Goal: Task Accomplishment & Management: Complete application form

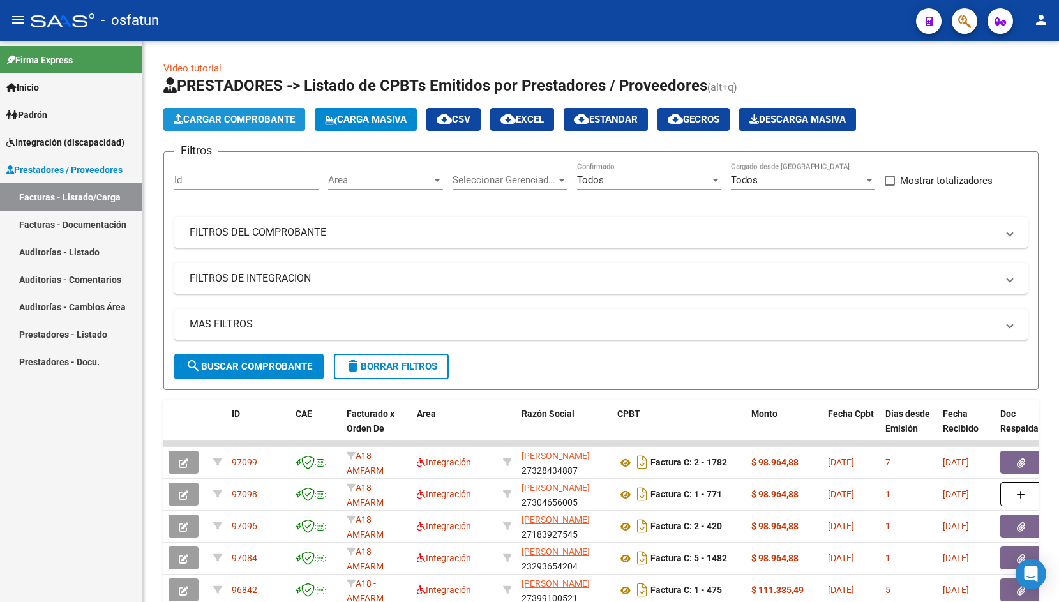
click at [199, 116] on span "Cargar Comprobante" at bounding box center [234, 119] width 121 height 11
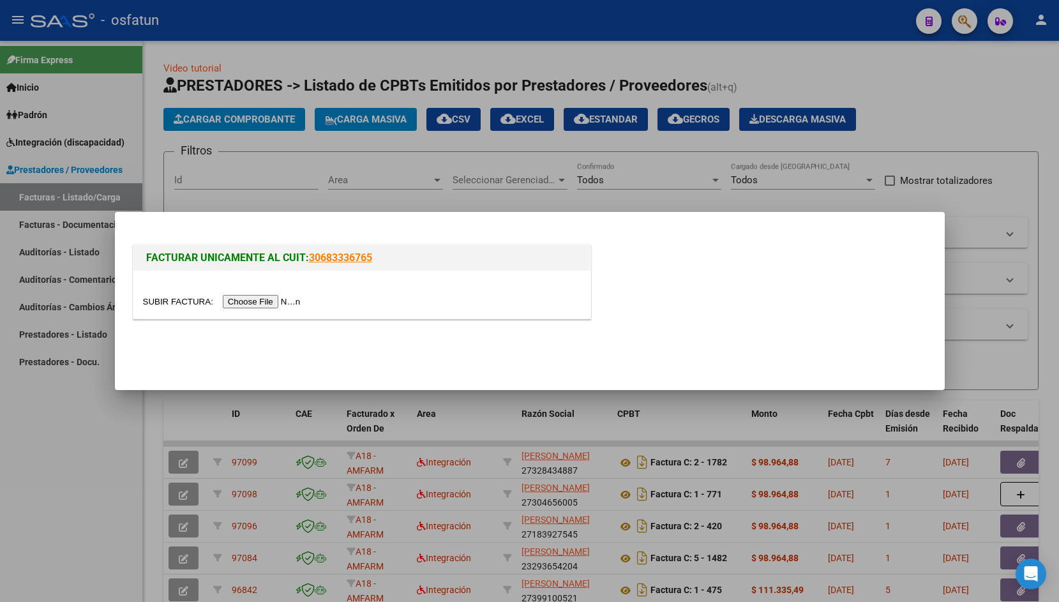
click at [176, 308] on input "file" at bounding box center [223, 301] width 161 height 13
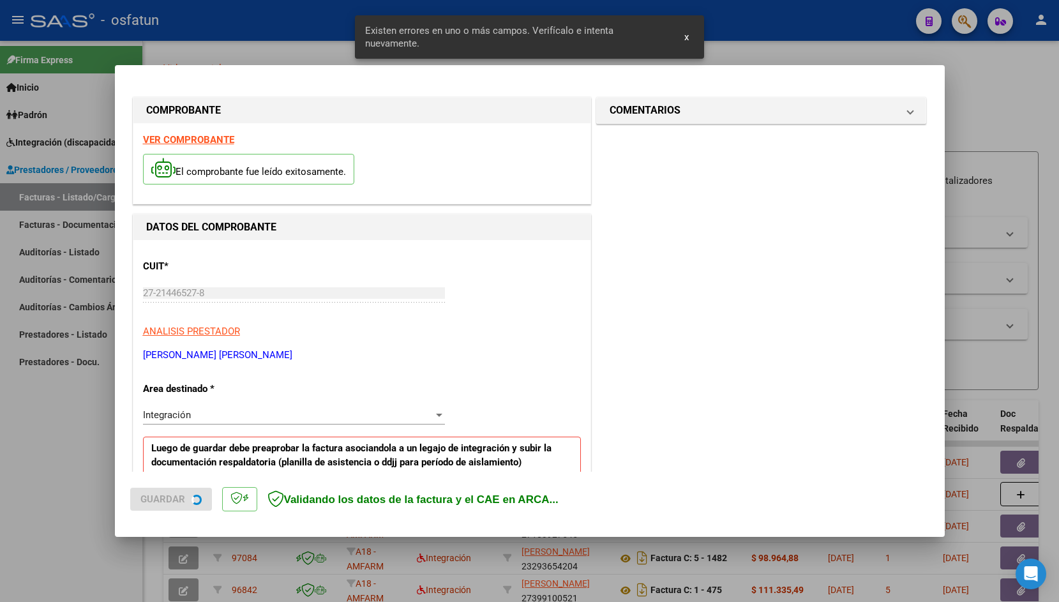
scroll to position [213, 0]
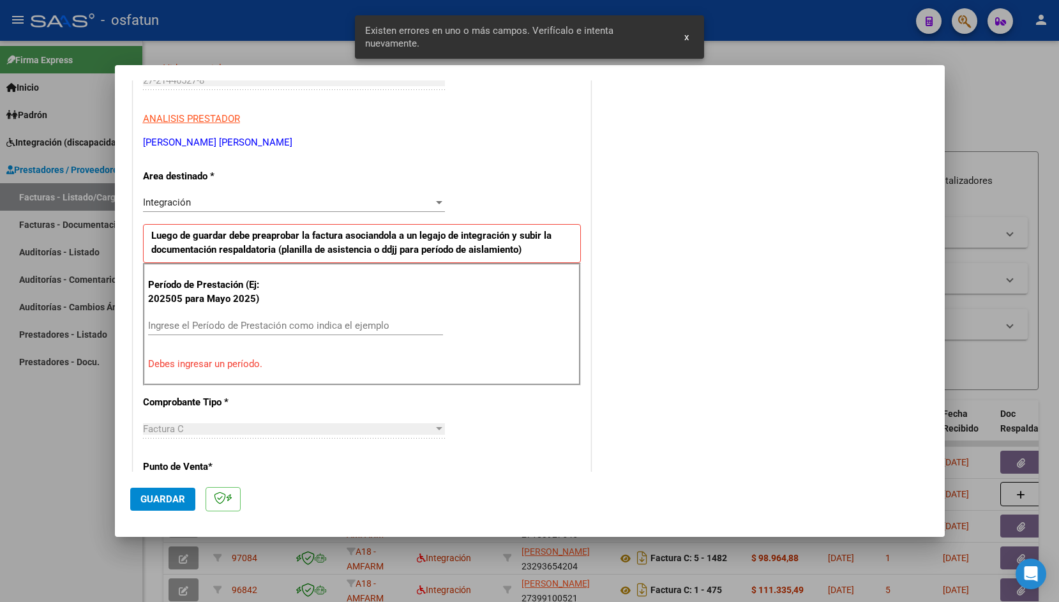
click at [179, 325] on input "Ingrese el Período de Prestación como indica el ejemplo" at bounding box center [295, 325] width 295 height 11
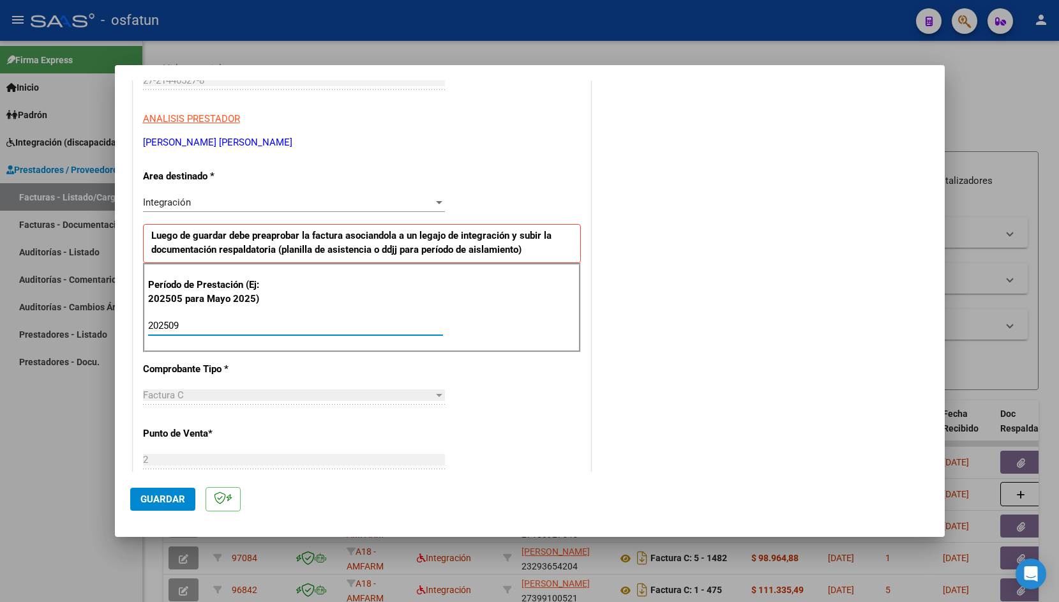
type input "202509"
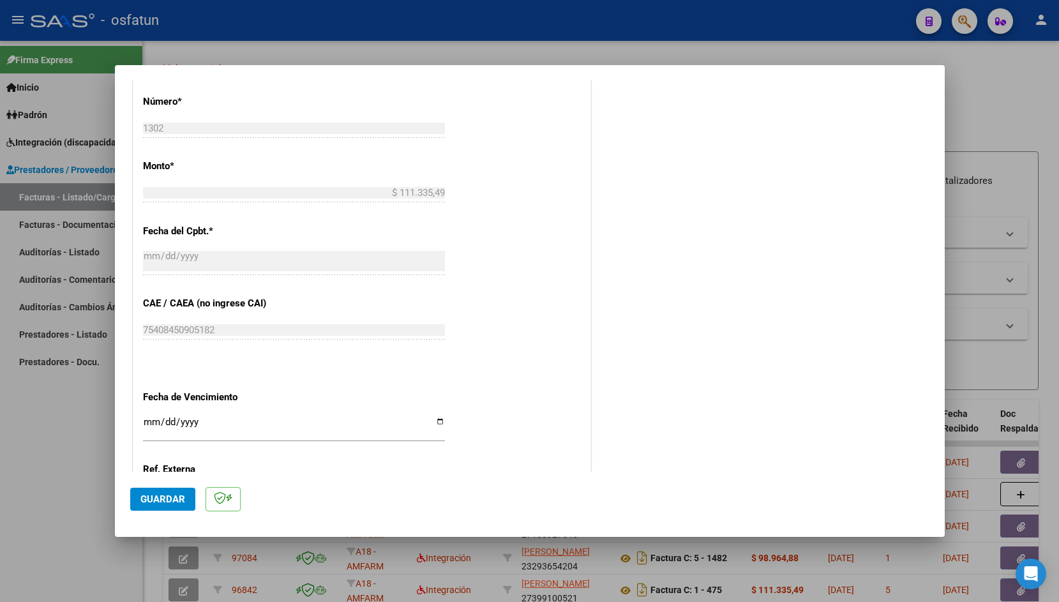
scroll to position [612, 0]
click at [146, 414] on input "Ingresar la fecha" at bounding box center [294, 424] width 302 height 20
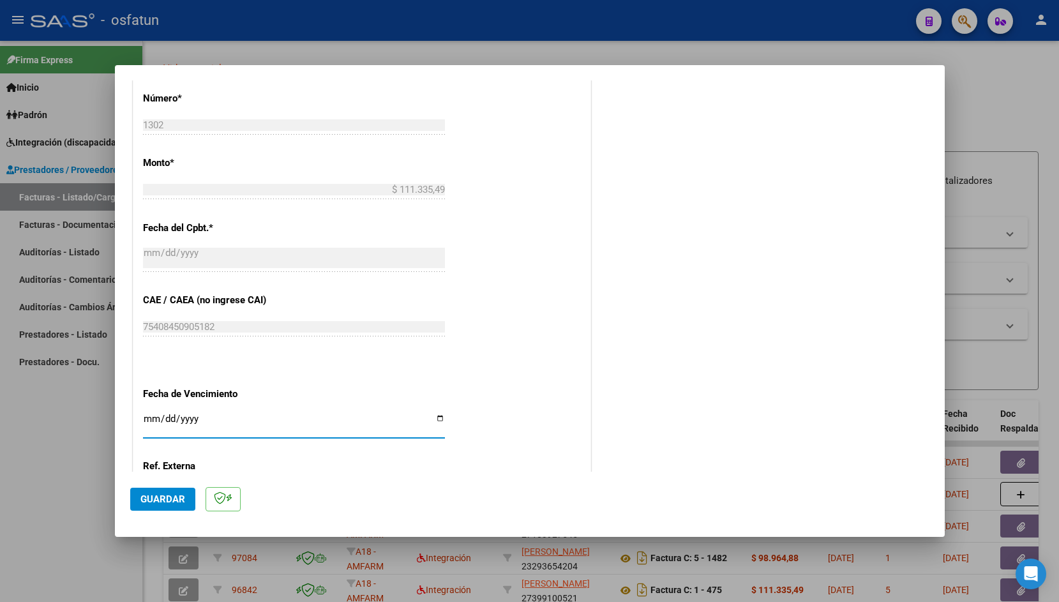
type input "[DATE]"
click at [166, 494] on span "Guardar" at bounding box center [162, 498] width 45 height 11
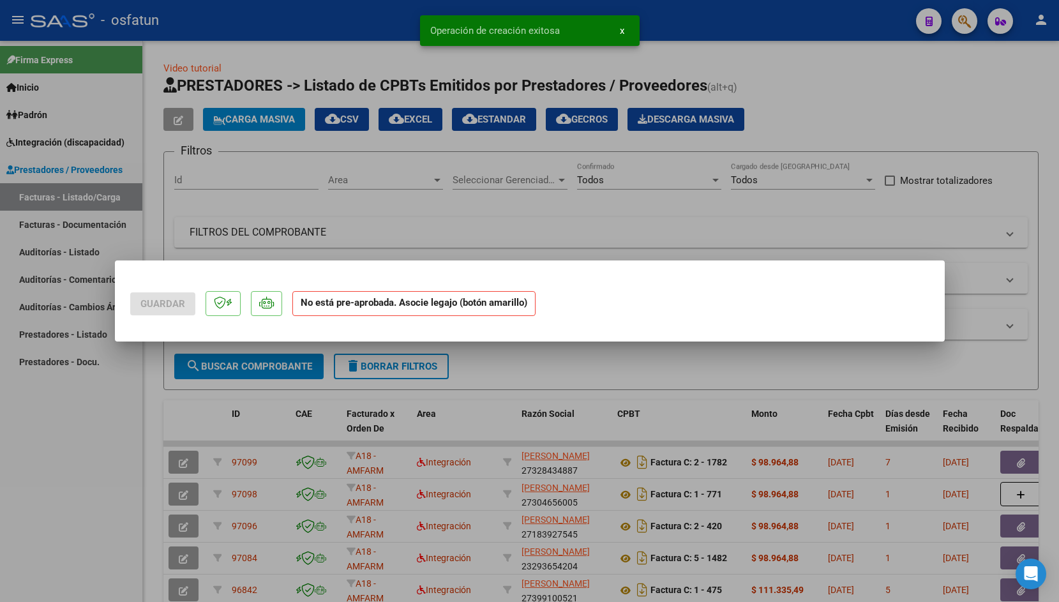
scroll to position [0, 0]
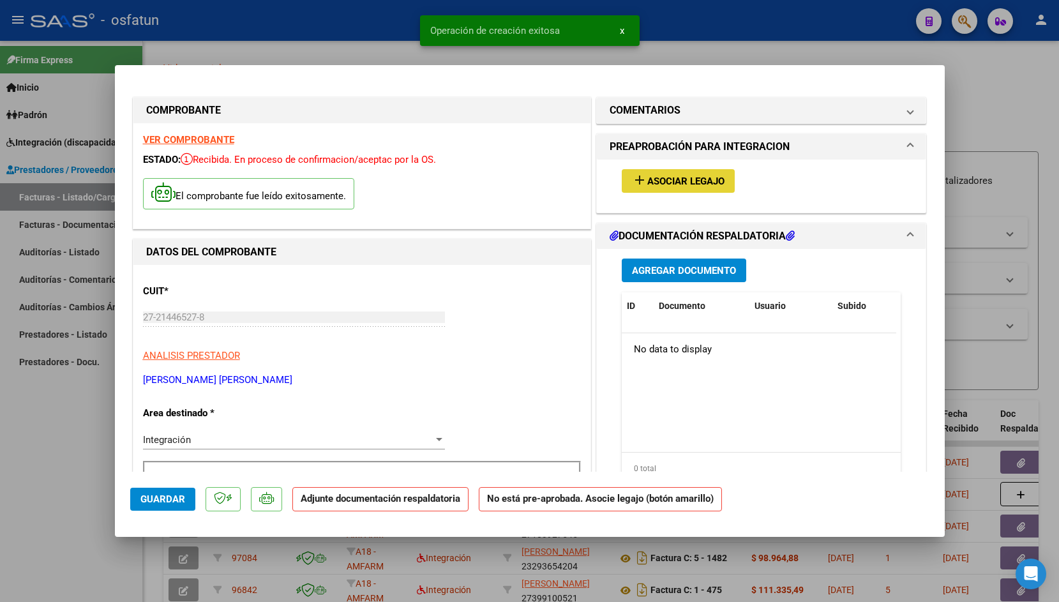
click at [665, 186] on span "Asociar Legajo" at bounding box center [685, 181] width 77 height 11
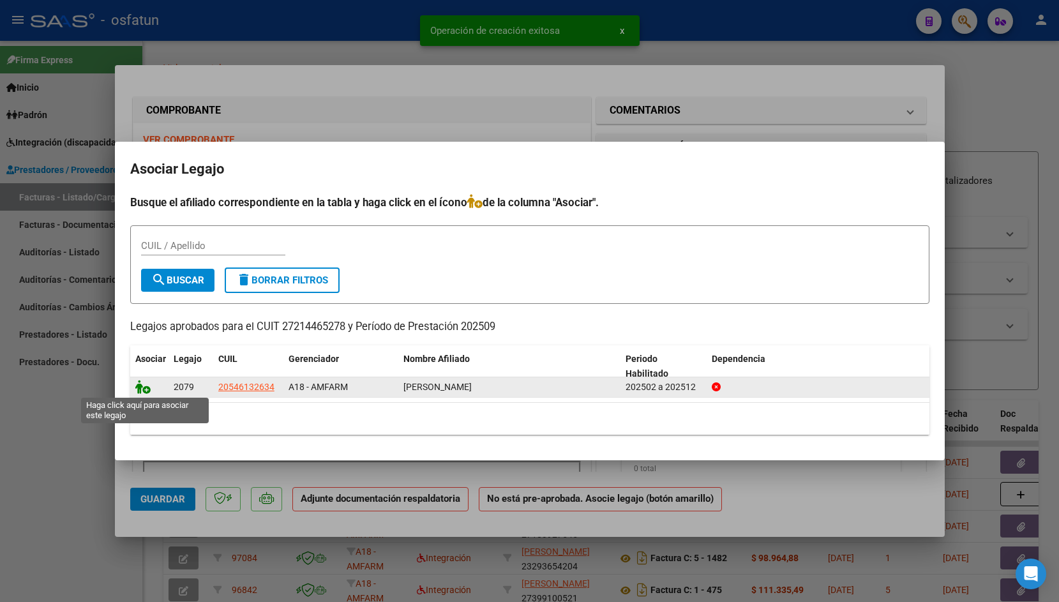
click at [146, 390] on icon at bounding box center [142, 387] width 15 height 14
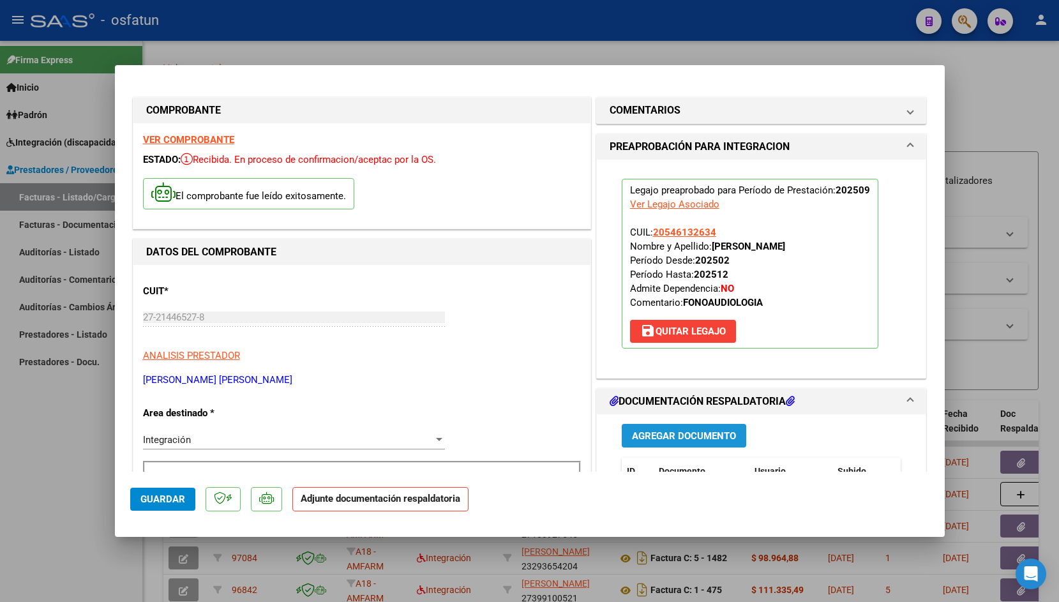
click at [676, 436] on span "Agregar Documento" at bounding box center [684, 435] width 104 height 11
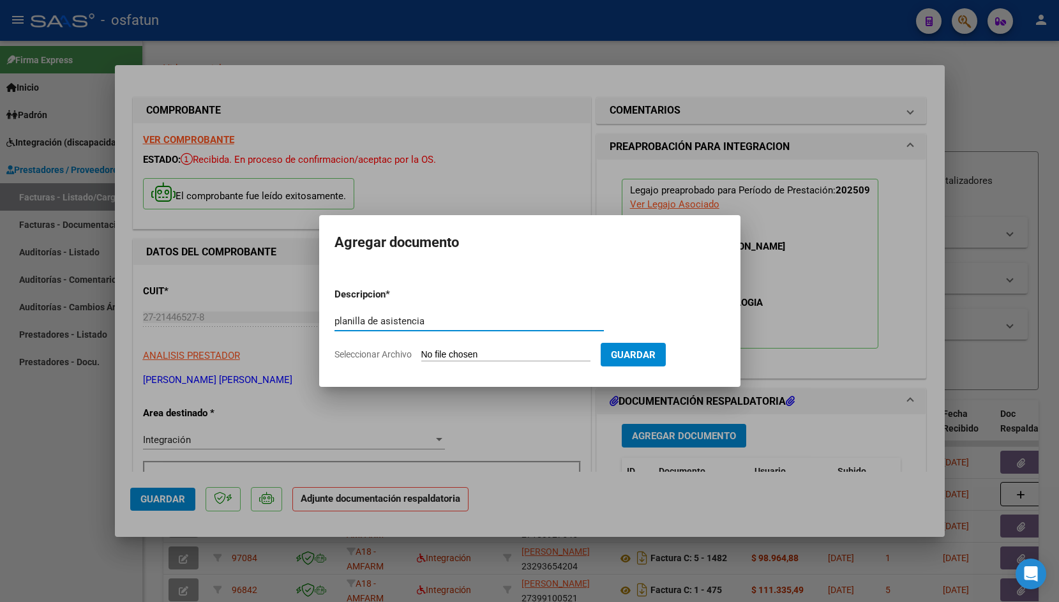
type input "planilla de asistencia"
click at [433, 352] on input "Seleccionar Archivo" at bounding box center [505, 355] width 169 height 12
type input "C:\fakepath\[PERSON_NAME] [DATE].pdf"
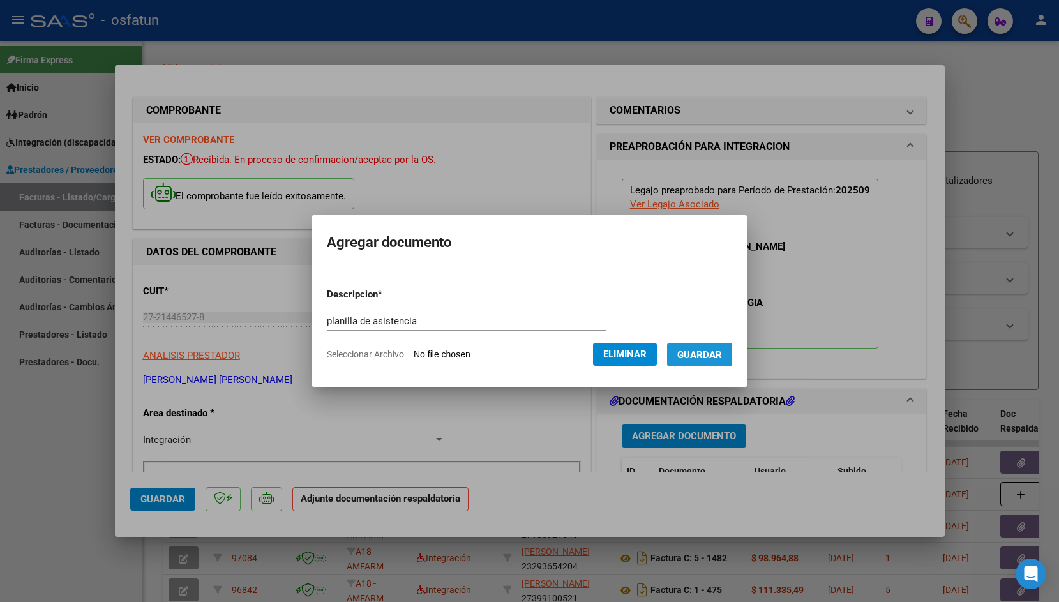
click at [691, 360] on button "Guardar" at bounding box center [699, 355] width 65 height 24
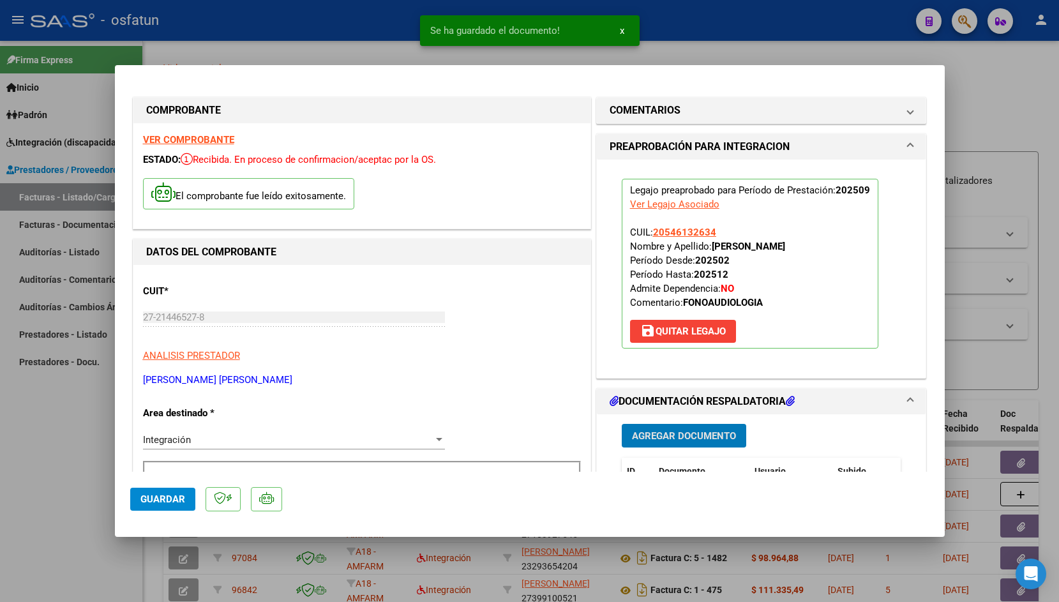
click at [181, 501] on span "Guardar" at bounding box center [162, 498] width 45 height 11
click at [386, 27] on div at bounding box center [529, 301] width 1059 height 602
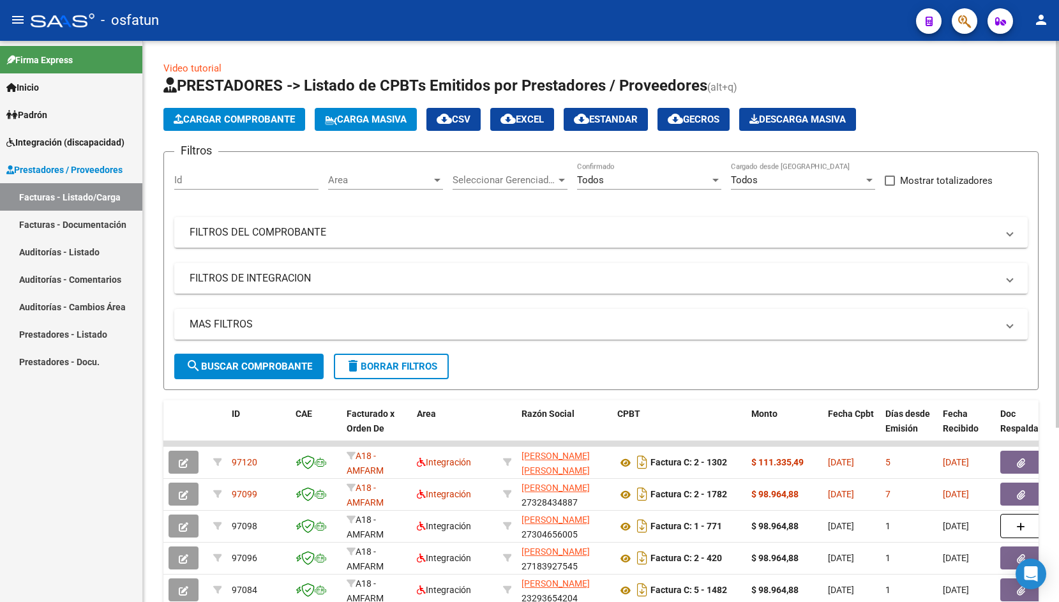
click at [267, 115] on span "Cargar Comprobante" at bounding box center [234, 119] width 121 height 11
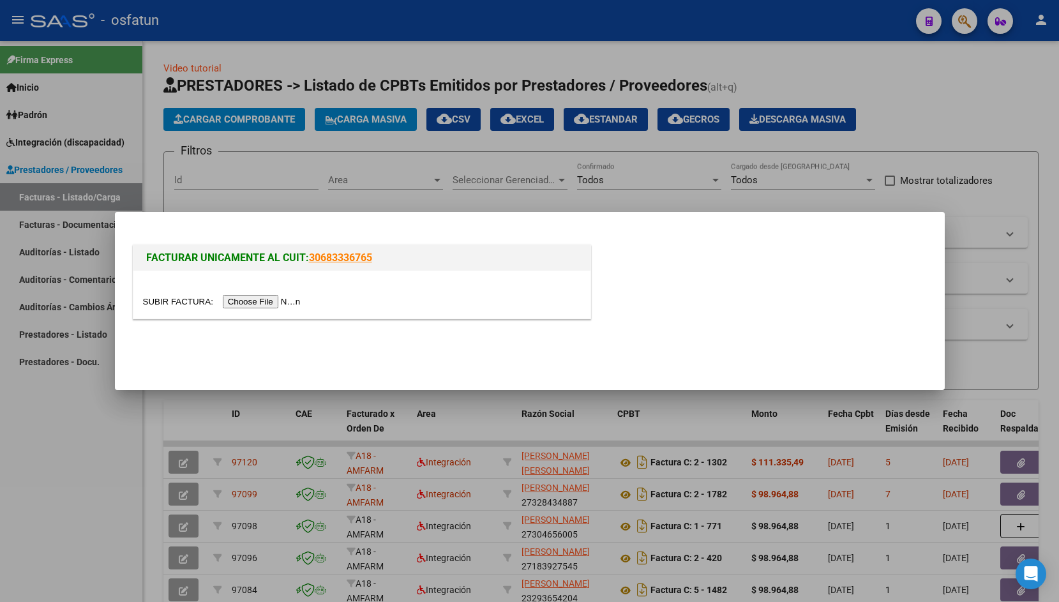
click at [180, 303] on input "file" at bounding box center [223, 301] width 161 height 13
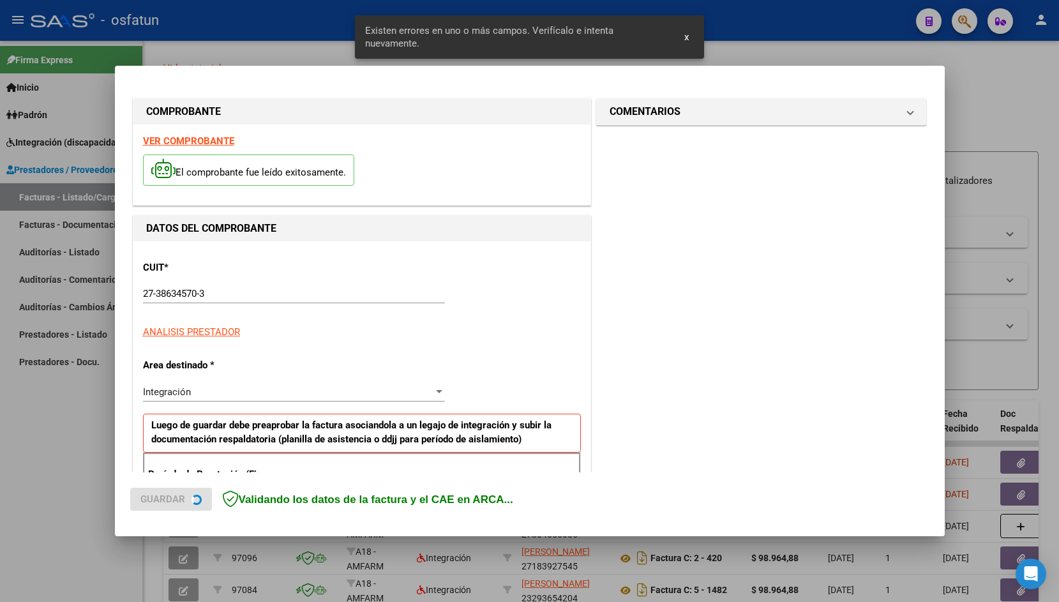
scroll to position [213, 0]
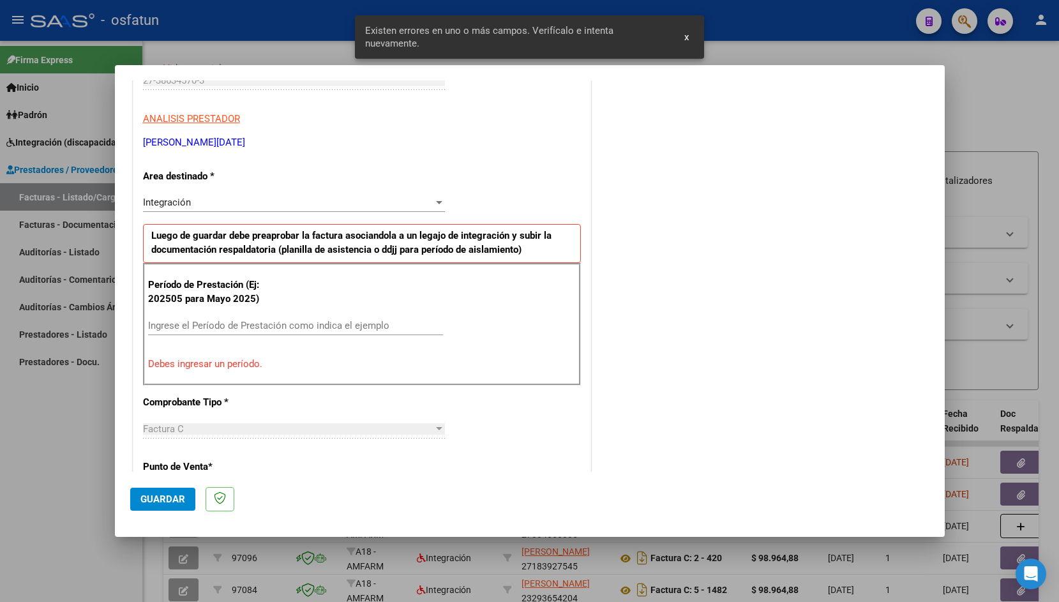
click at [228, 324] on input "Ingrese el Período de Prestación como indica el ejemplo" at bounding box center [295, 325] width 295 height 11
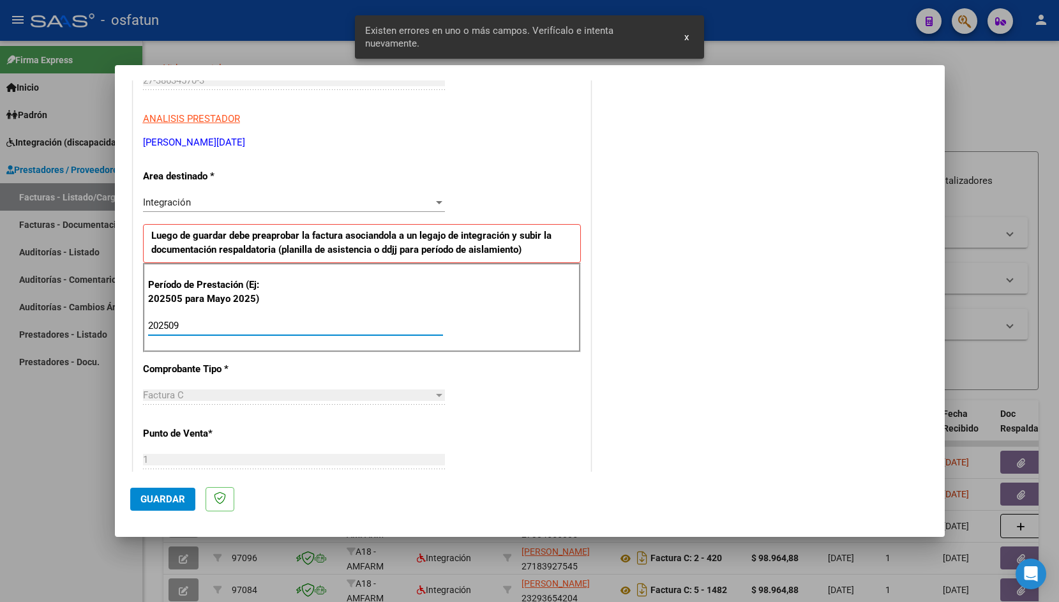
type input "202509"
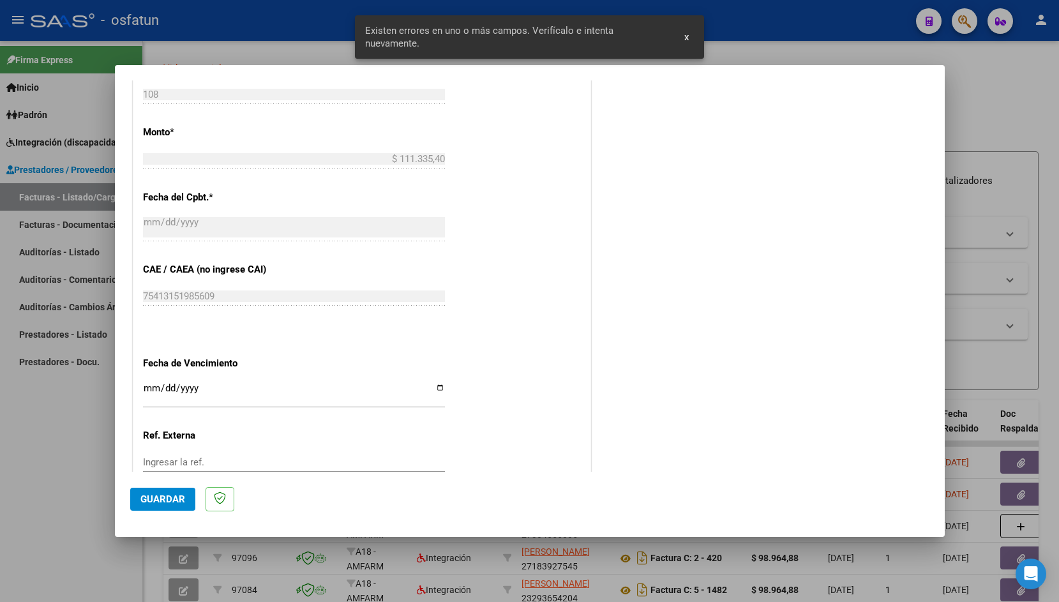
scroll to position [652, 0]
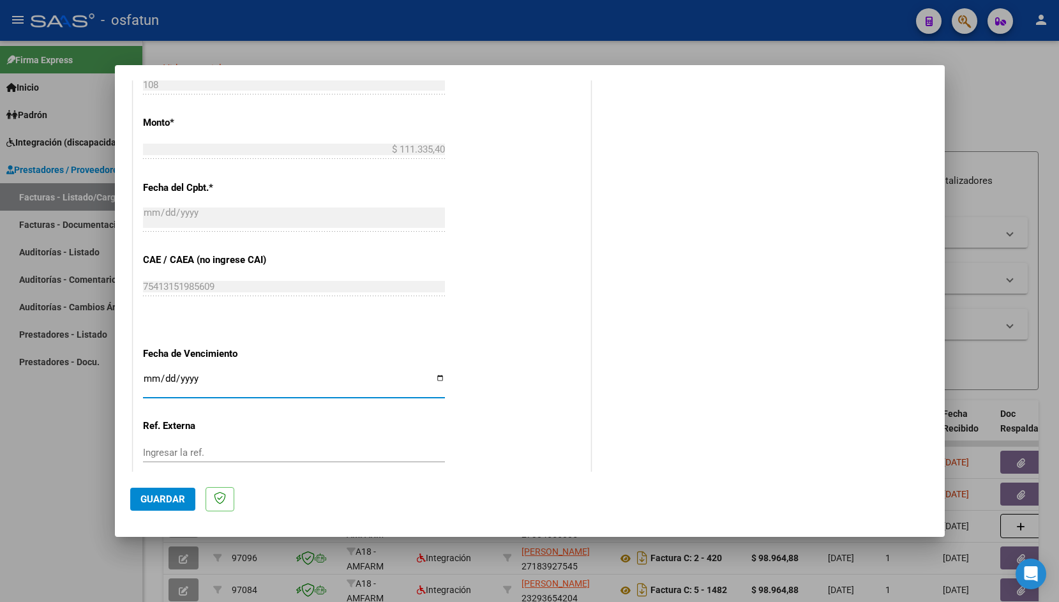
click at [149, 373] on input "Ingresar la fecha" at bounding box center [294, 383] width 302 height 20
type input "[DATE]"
click at [171, 500] on span "Guardar" at bounding box center [162, 498] width 45 height 11
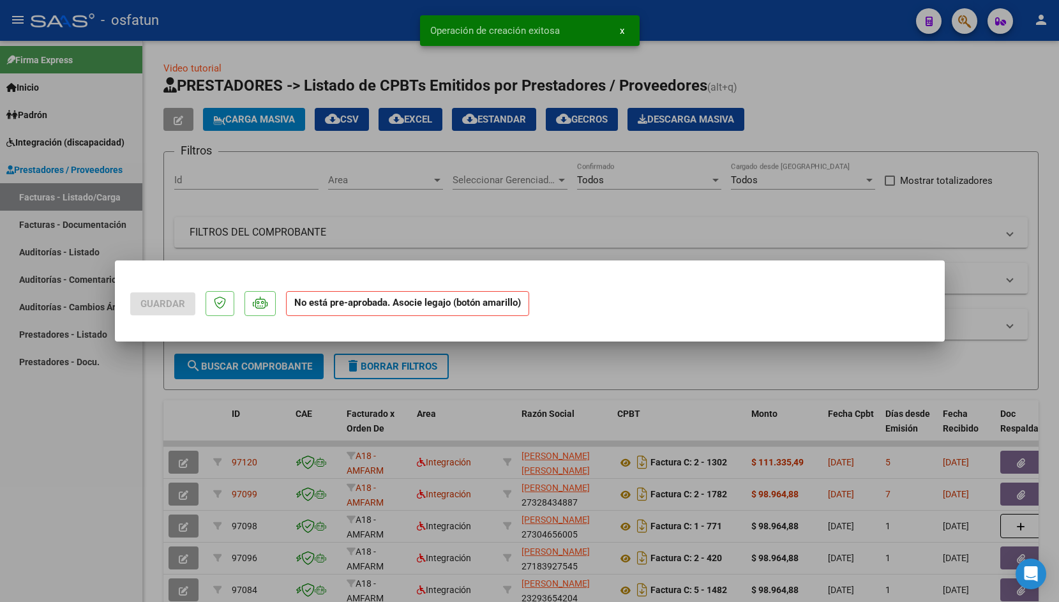
scroll to position [0, 0]
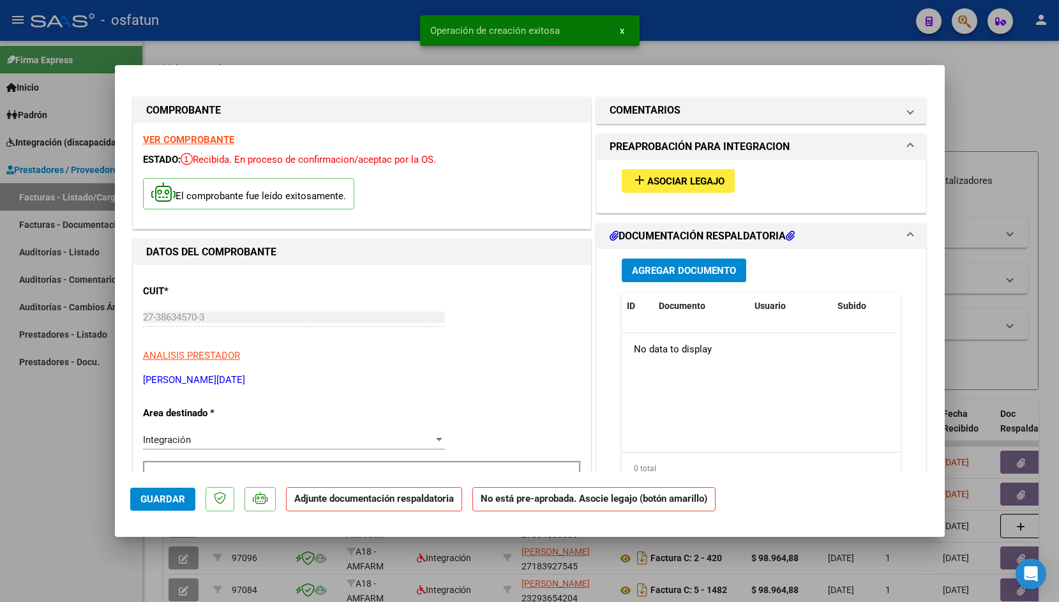
click at [699, 179] on span "Asociar Legajo" at bounding box center [685, 181] width 77 height 11
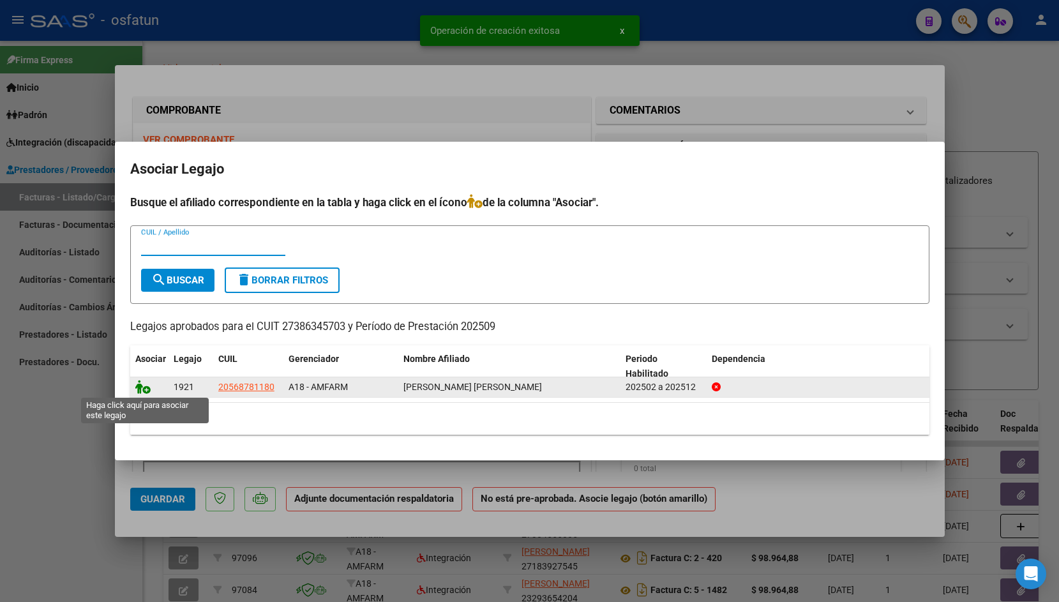
click at [142, 392] on icon at bounding box center [142, 387] width 15 height 14
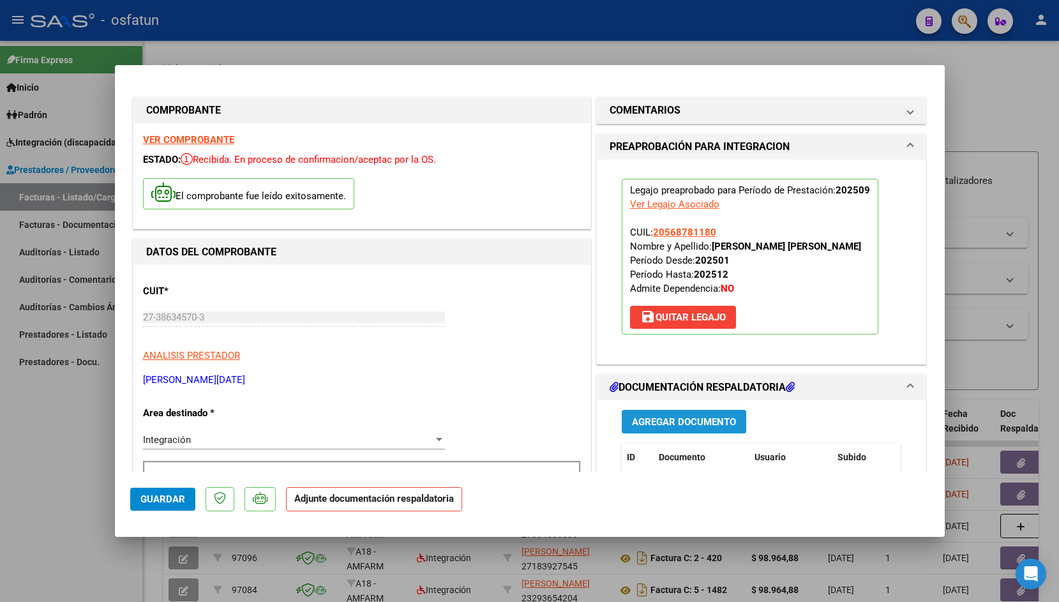
click at [639, 422] on span "Agregar Documento" at bounding box center [684, 421] width 104 height 11
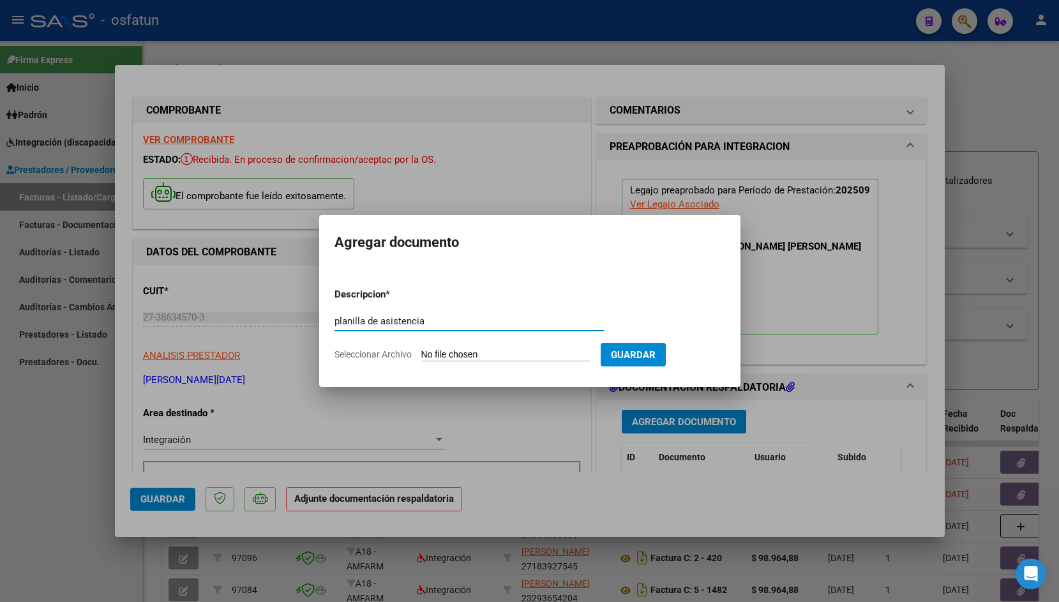
type input "planilla de asistencia"
click at [452, 363] on form "Descripcion * planilla de asistencia Escriba aquí una descripcion Seleccionar A…" at bounding box center [529, 324] width 391 height 93
click at [452, 357] on input "Seleccionar Archivo" at bounding box center [505, 355] width 169 height 12
type input "C:\fakepath\planilla septiembre osfatun.pdf"
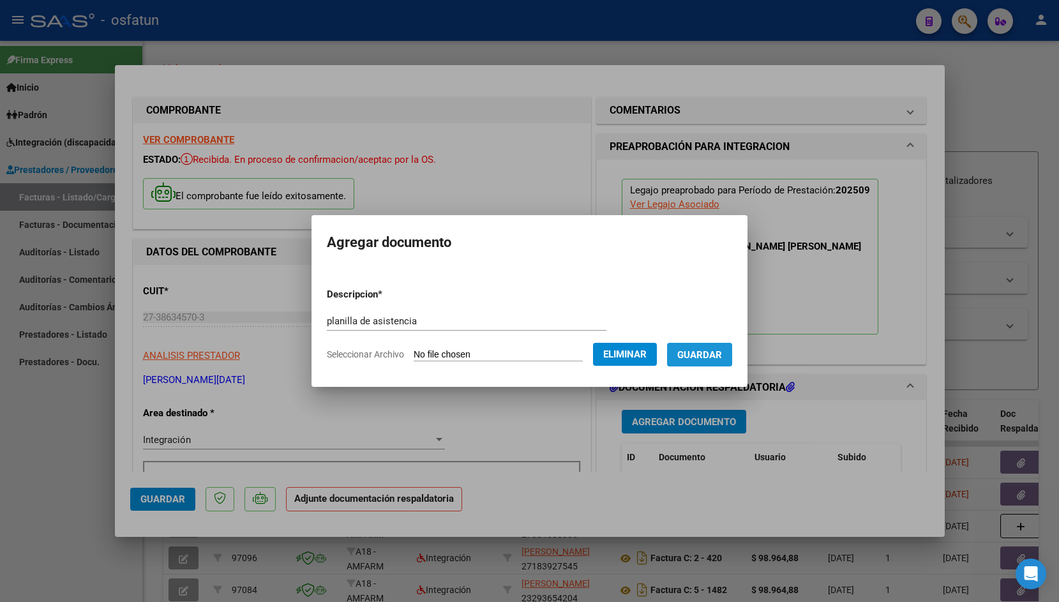
click at [689, 347] on button "Guardar" at bounding box center [699, 355] width 65 height 24
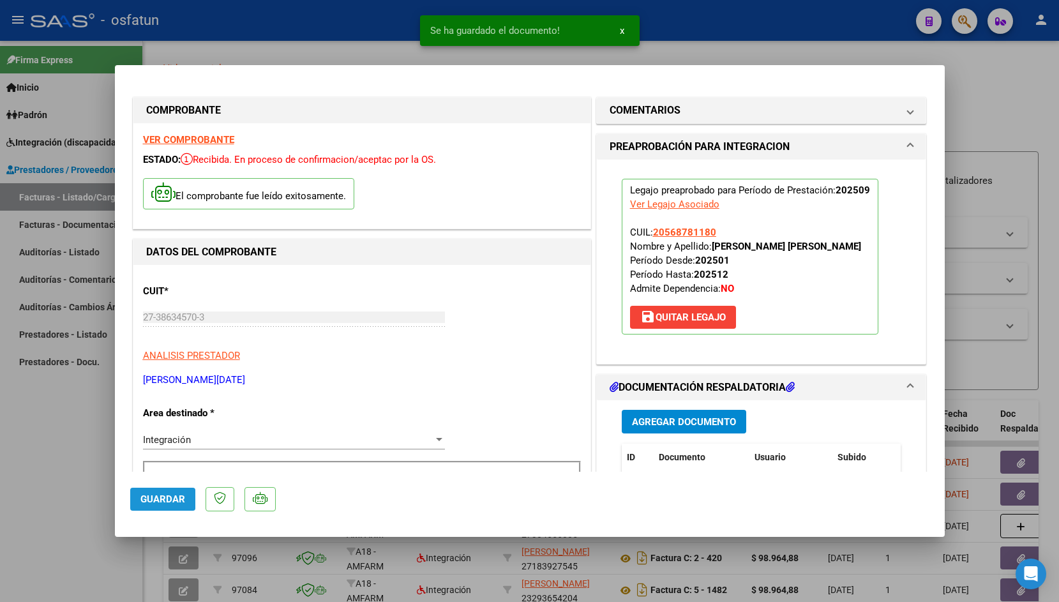
click at [160, 496] on span "Guardar" at bounding box center [162, 498] width 45 height 11
click at [249, 13] on div at bounding box center [529, 301] width 1059 height 602
